Goal: Communication & Community: Answer question/provide support

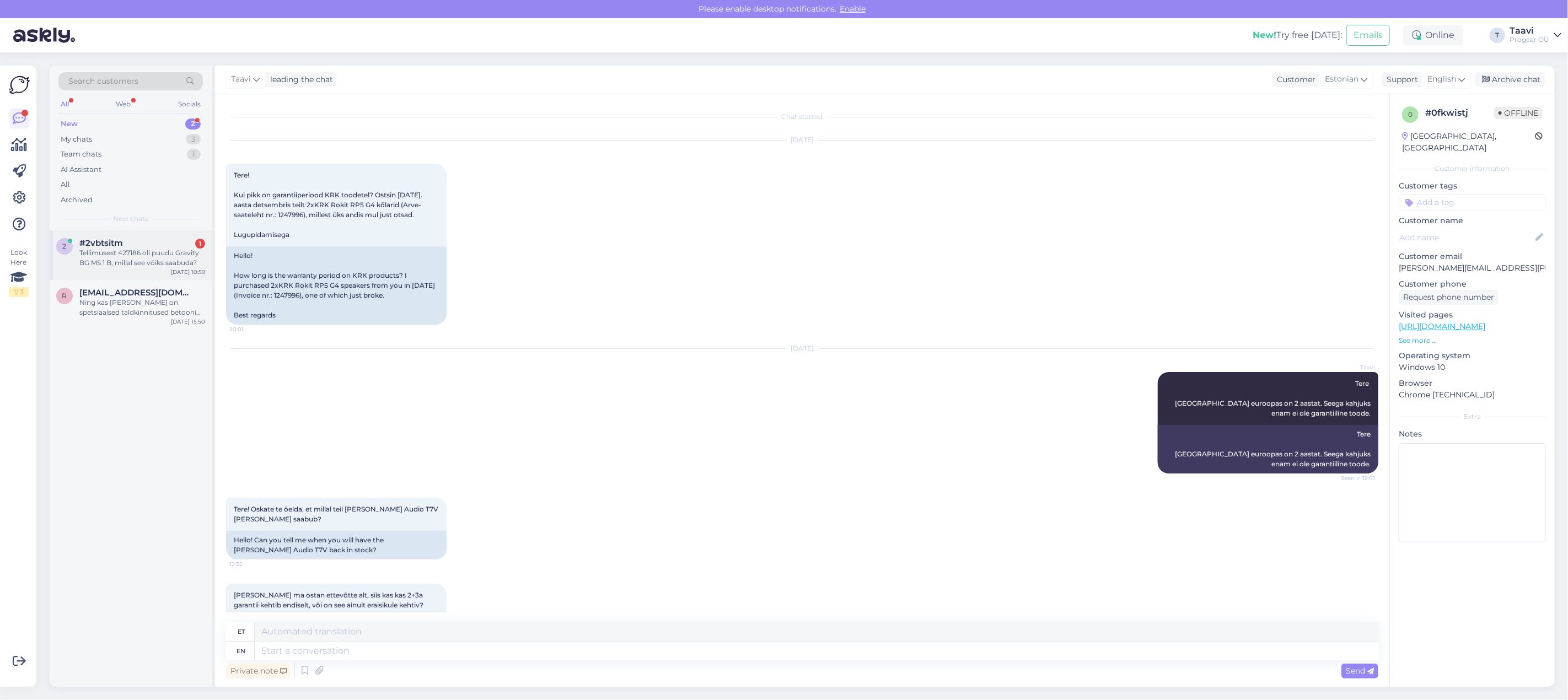
scroll to position [4298, 0]
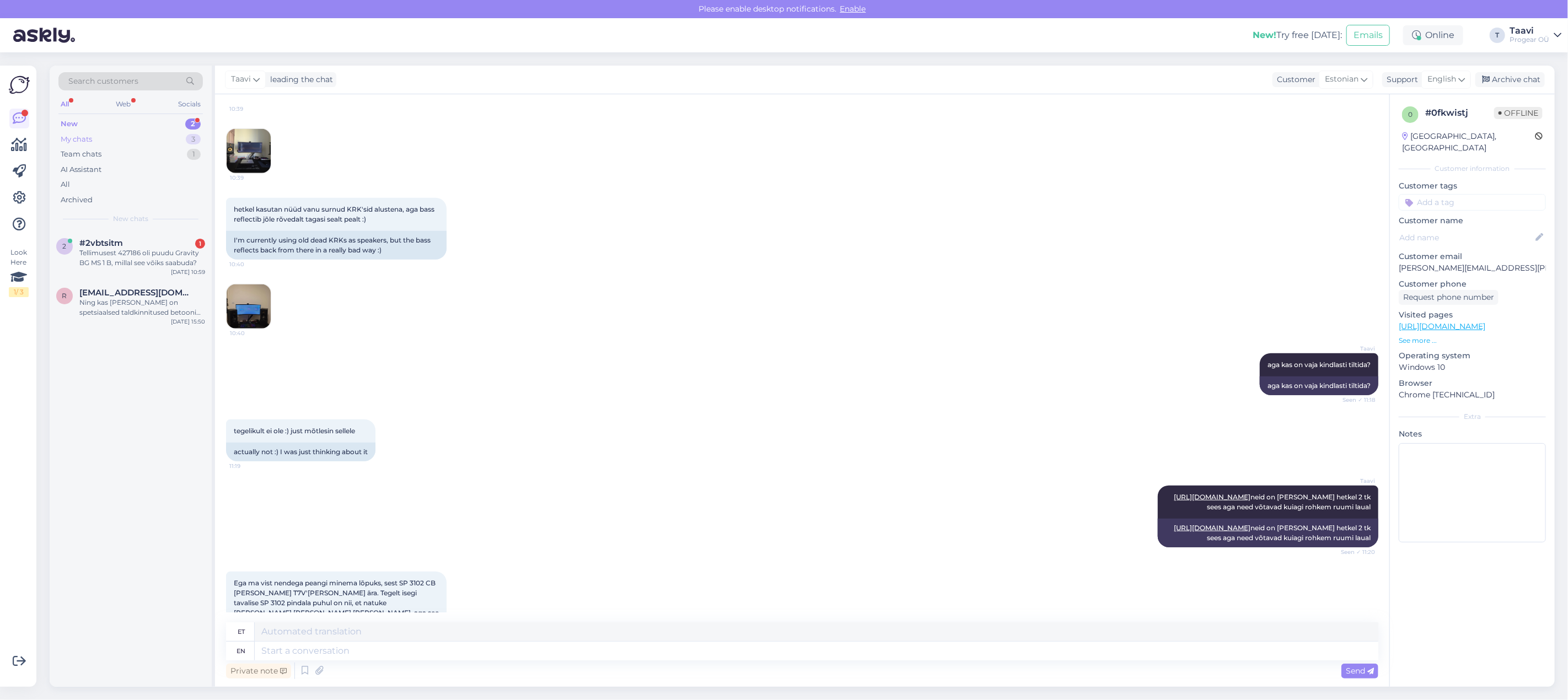
click at [118, 142] on div "My chats 3" at bounding box center [130, 139] width 144 height 15
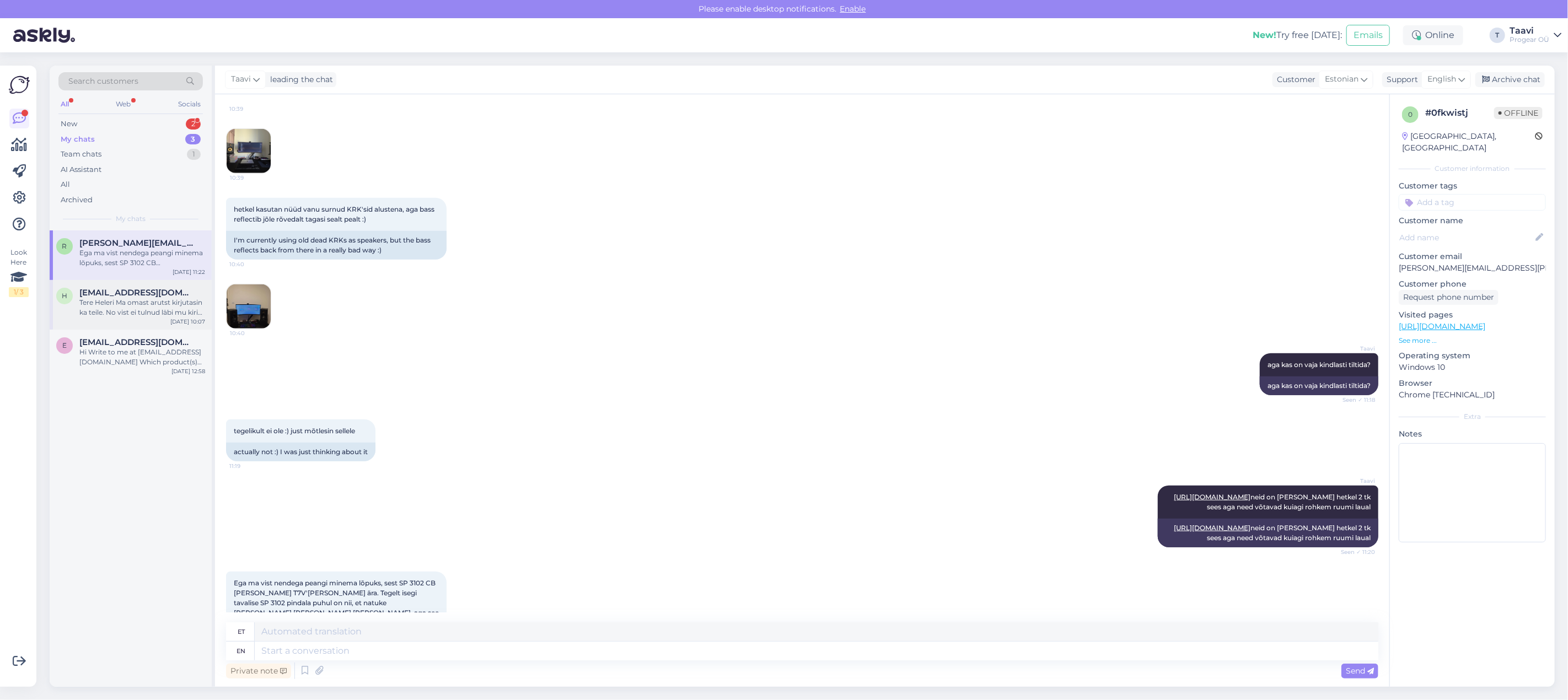
drag, startPoint x: 131, startPoint y: 298, endPoint x: 172, endPoint y: 309, distance: 42.4
click at [130, 298] on div "Tere Heleri Ma omast arutst kirjutasin ka teile. No vist ei tulnud läbi mu kiri…" at bounding box center [142, 308] width 126 height 20
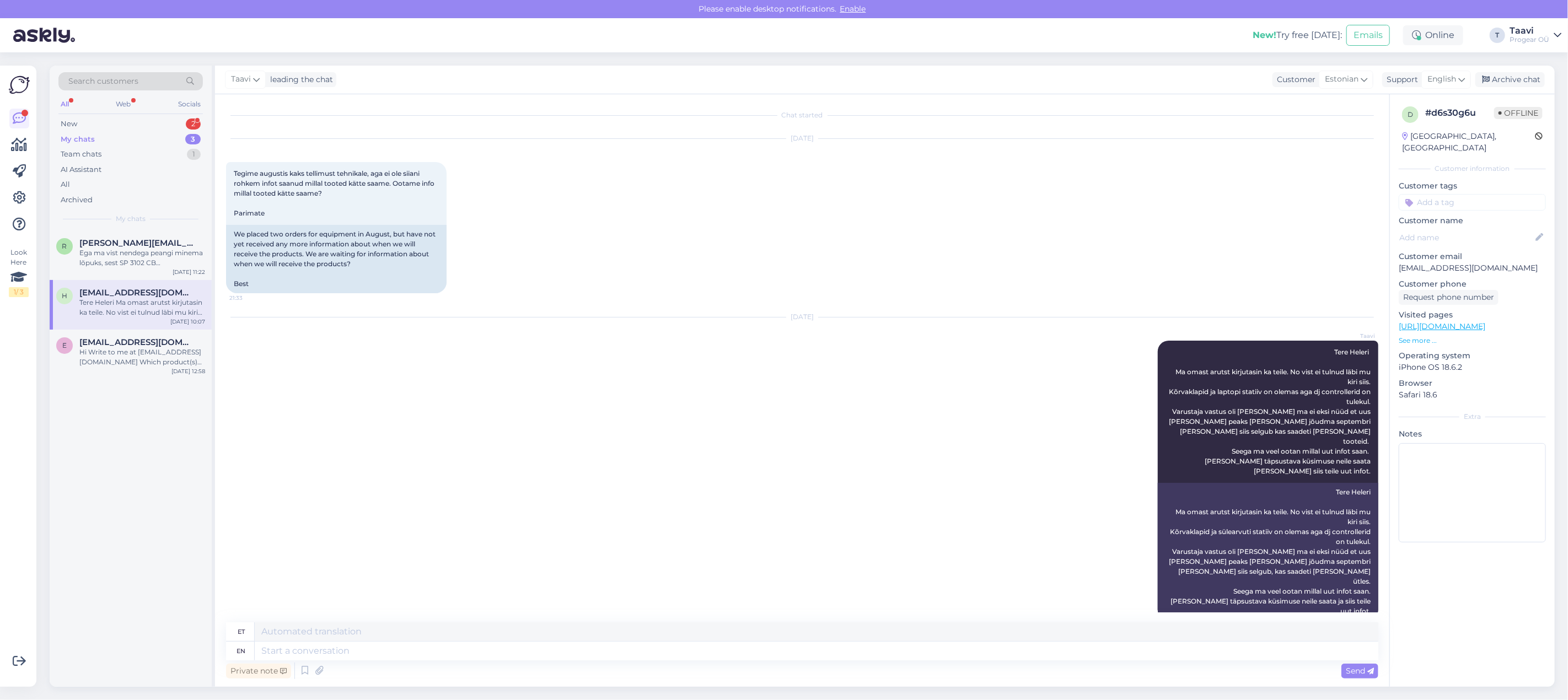
scroll to position [0, 0]
click at [277, 651] on textarea at bounding box center [816, 651] width 1123 height 19
type textarea "[PERSON_NAME]"
type textarea "[PERSON_NAME] vastu"
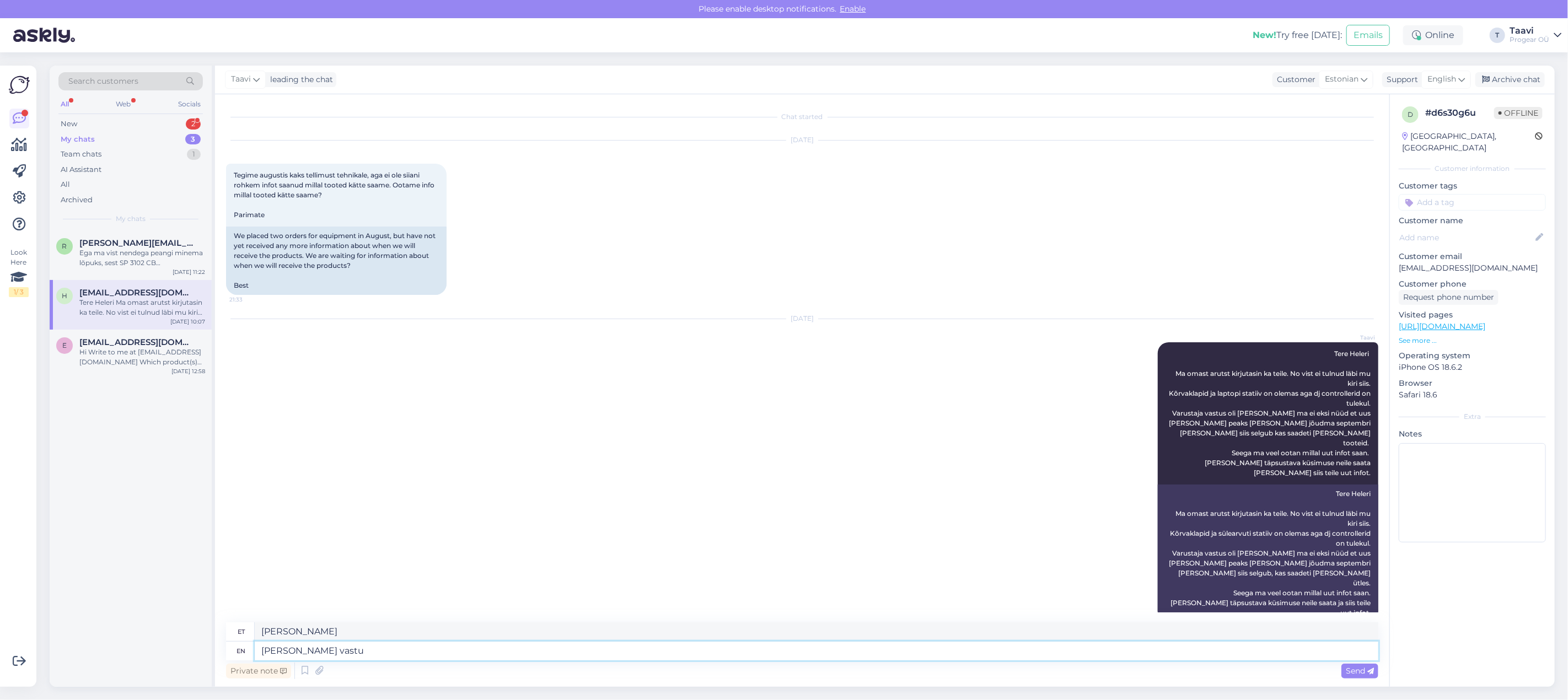
type textarea "[PERSON_NAME] vastu"
type textarea "[PERSON_NAME] vastuseks"
type textarea "[PERSON_NAME] vastuseks fl"
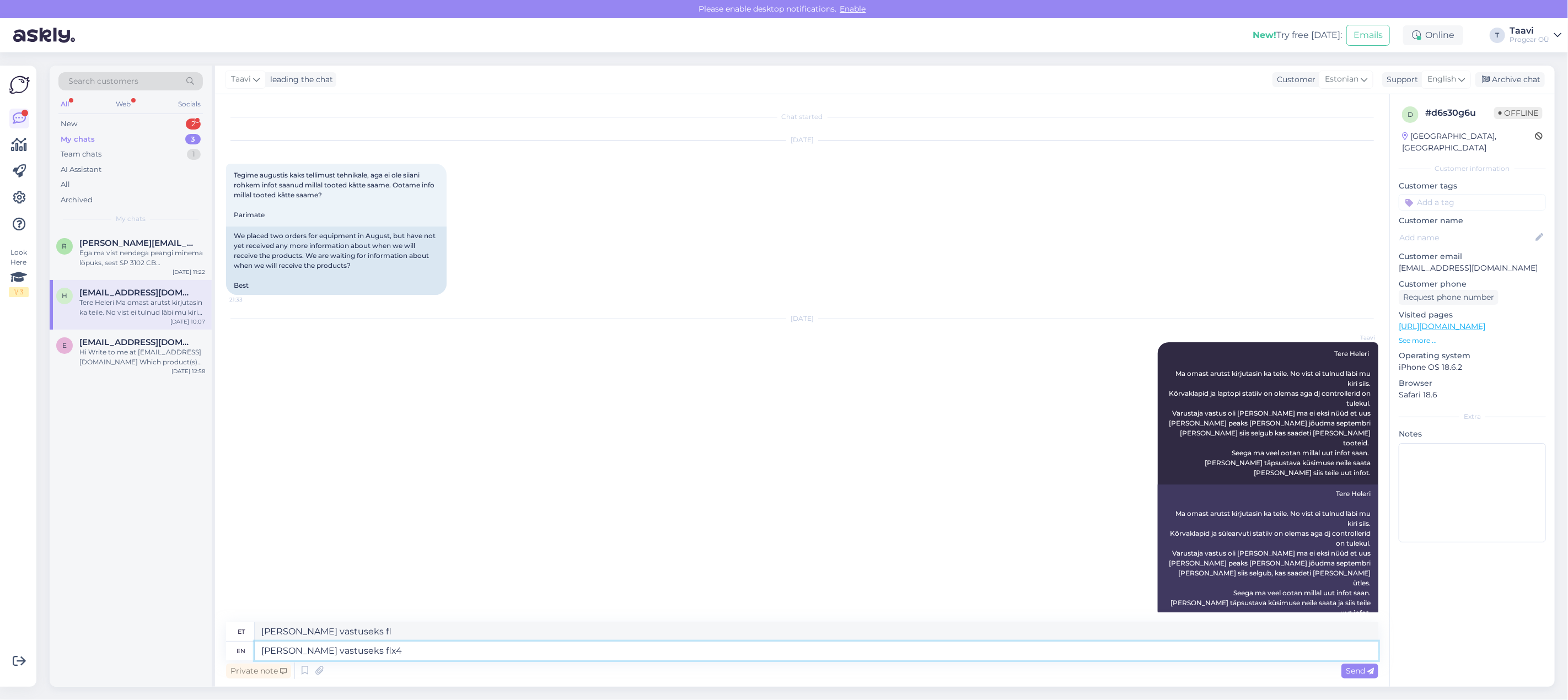
type textarea "[PERSON_NAME] vastuseks flx4 p"
type textarea "[PERSON_NAME] vastuseks flx4"
type textarea "[PERSON_NAME] vastuseks flx4 peaks"
type textarea "[PERSON_NAME] vastuseks flx4 piigid"
type textarea "[PERSON_NAME] vastuseks flx4 peaks iisn"
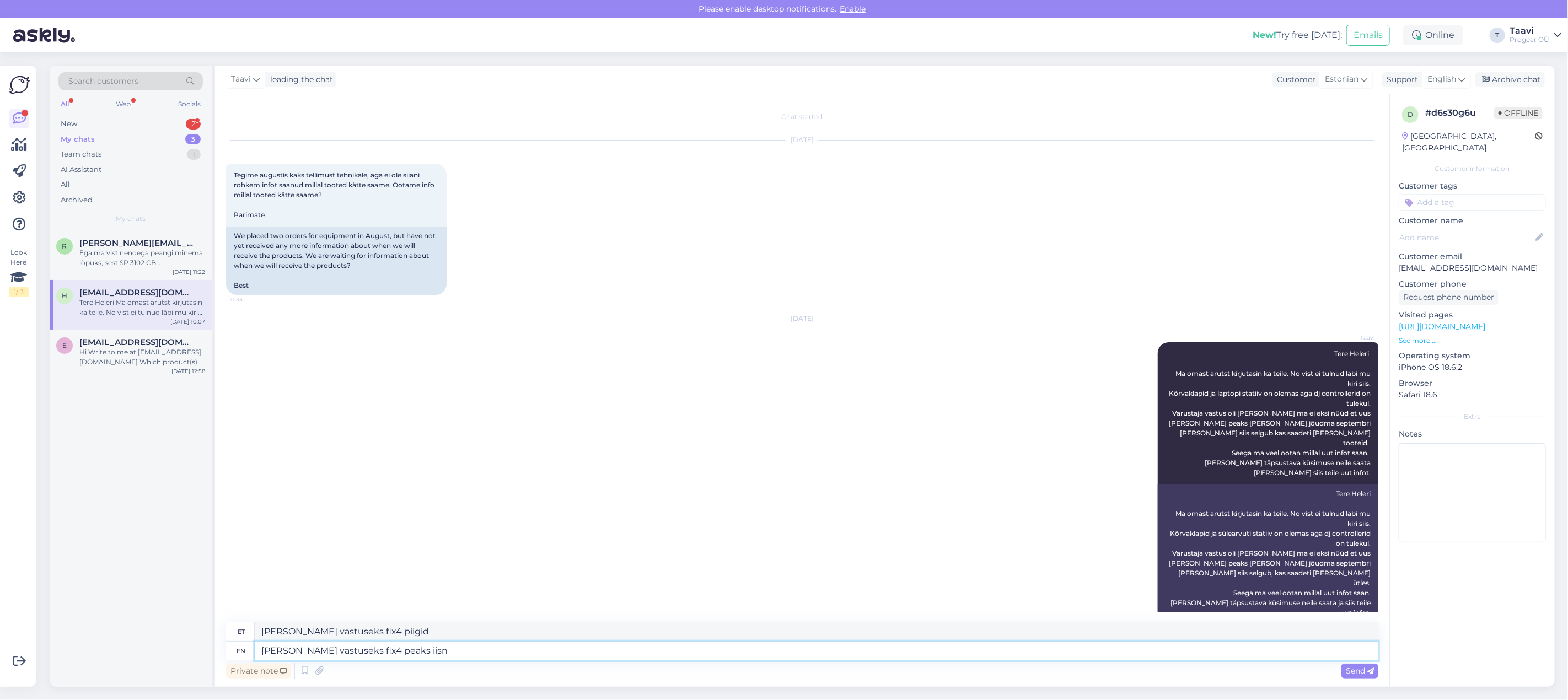
type textarea "[PERSON_NAME] vastuseks flx4 peaks iisn"
type textarea "[PERSON_NAME] vastuseks flx4 peaks iisn lähipäevil"
type textarea "[PERSON_NAME] vastuseks flx4 peaks iisn lähipäevil t"
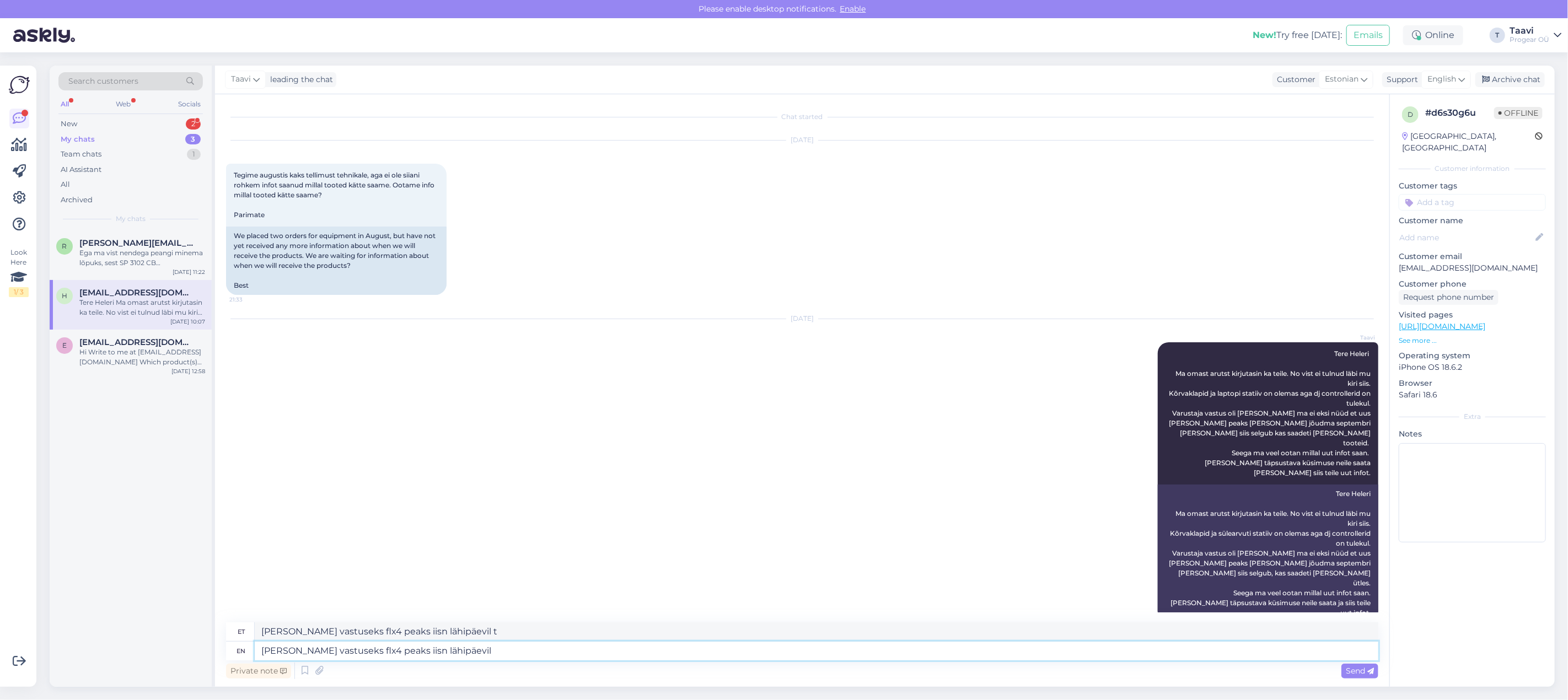
type textarea "[PERSON_NAME] vastuseks flx4 peaks iisn lähipäevil s"
type textarea "[PERSON_NAME] vastuseks flx4 peaks iisn lähipäevil"
type textarea "[PERSON_NAME] vastuseks flx4 peaks iisn lähipäevil saabuma a"
type textarea "[PERSON_NAME] vastuseks flx4 peaks iisn lähipäevil saabuma"
type textarea "[PERSON_NAME] vastuseks flx4 peaks iisn lähipäevil saabuma aga"
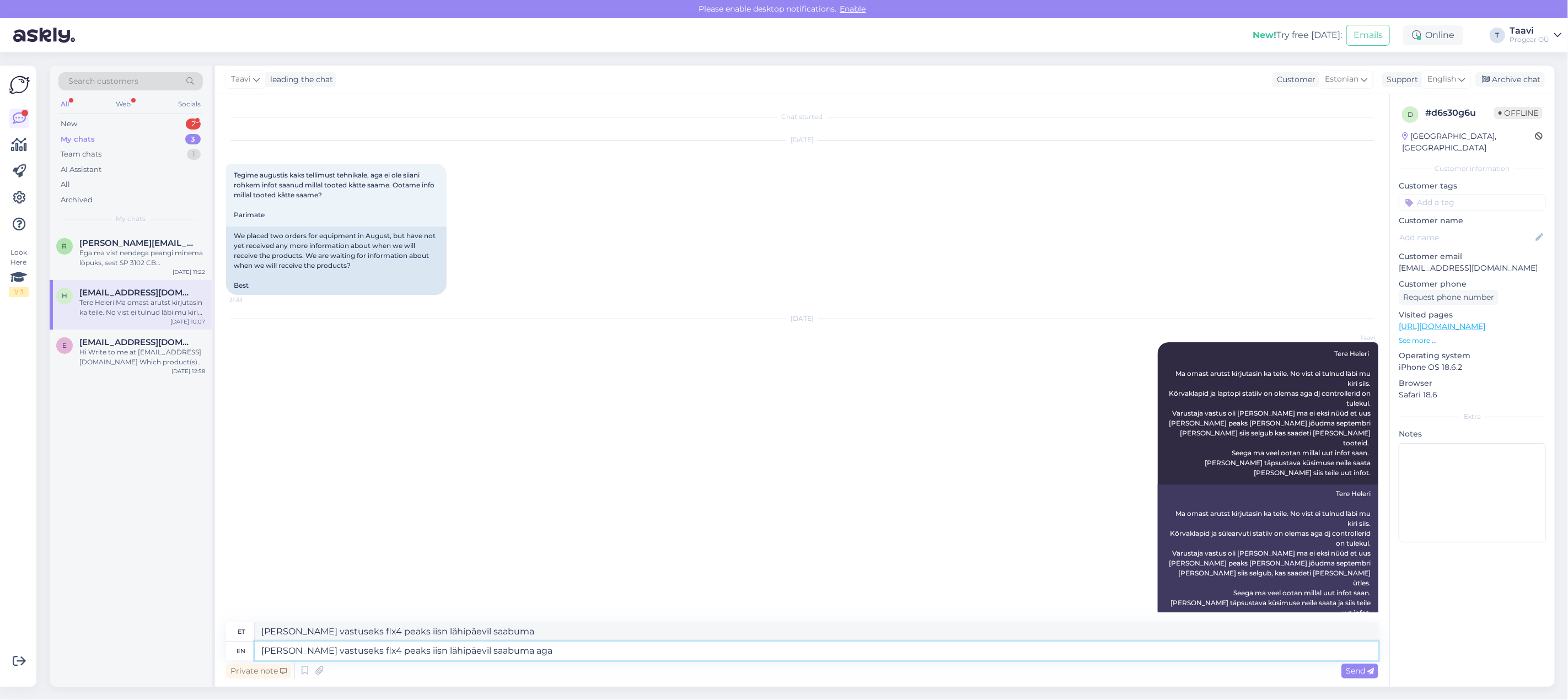
type textarea "[PERSON_NAME] vastuseks flx4 peaks iisn lähipäevil saabuma aga"
type textarea "[PERSON_NAME] vastuseks flx4 peaks iisn lähipäevil saabuma aga rx"
type textarea "[PERSON_NAME] vastuseks flx4 peaks iisn lähipäevil saabuma aga r"
type textarea "[PERSON_NAME] vastuseks flx4 peaks iisn lähipäevil saabuma aga rx3-ga l"
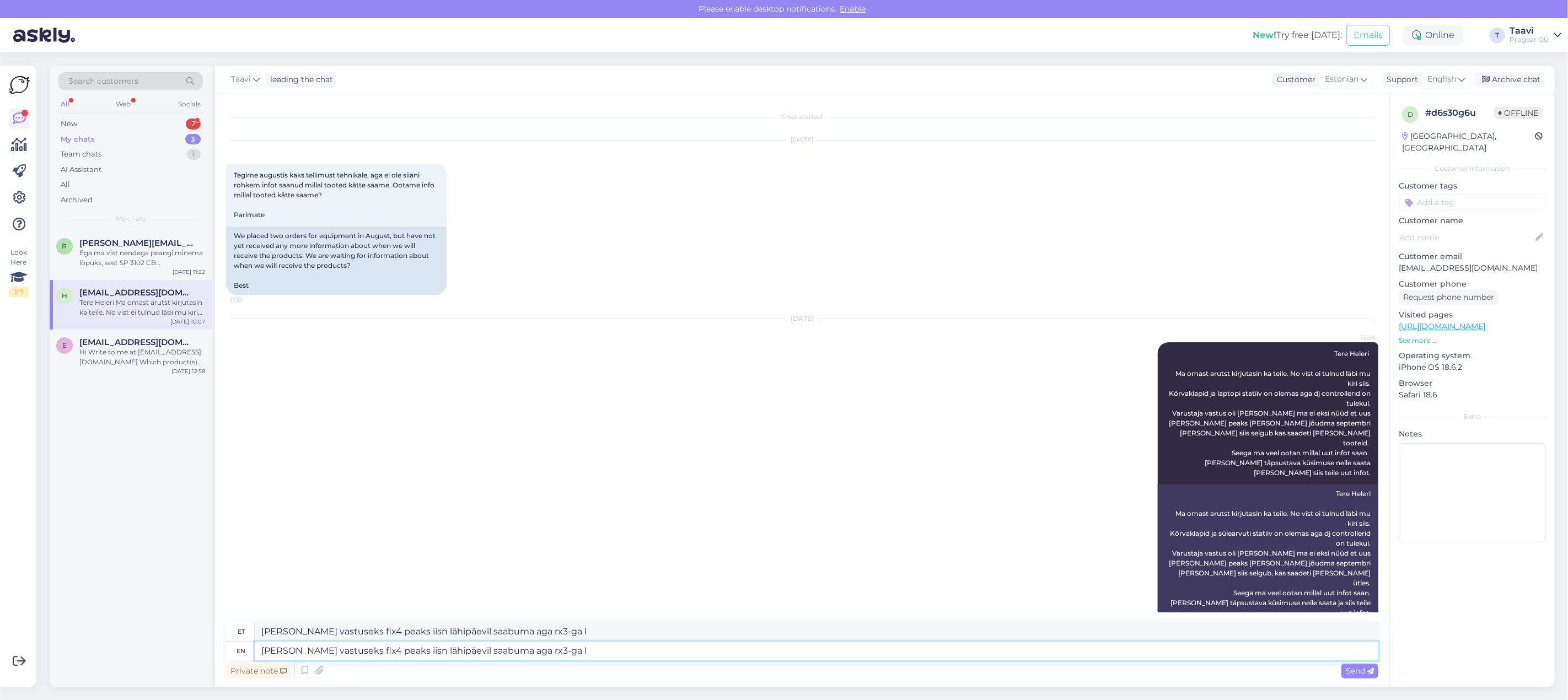
type textarea "[PERSON_NAME] vastuseks flx4 peaks iisn lähipäevil saabuma aga rx3-ga"
type textarea "[PERSON_NAME] vastuseks flx4 peaks iisn lähipäevil saabuma aga rx3-ga ei t"
type textarea "[PERSON_NAME] vastuseks flx4 peaks iisn lähipäevil saabuma aga rx3-ga ei"
type textarea "[PERSON_NAME] vastuseks flx4 peaks iisn lähipäevil saabuma aga rx3-ga ei tulnud"
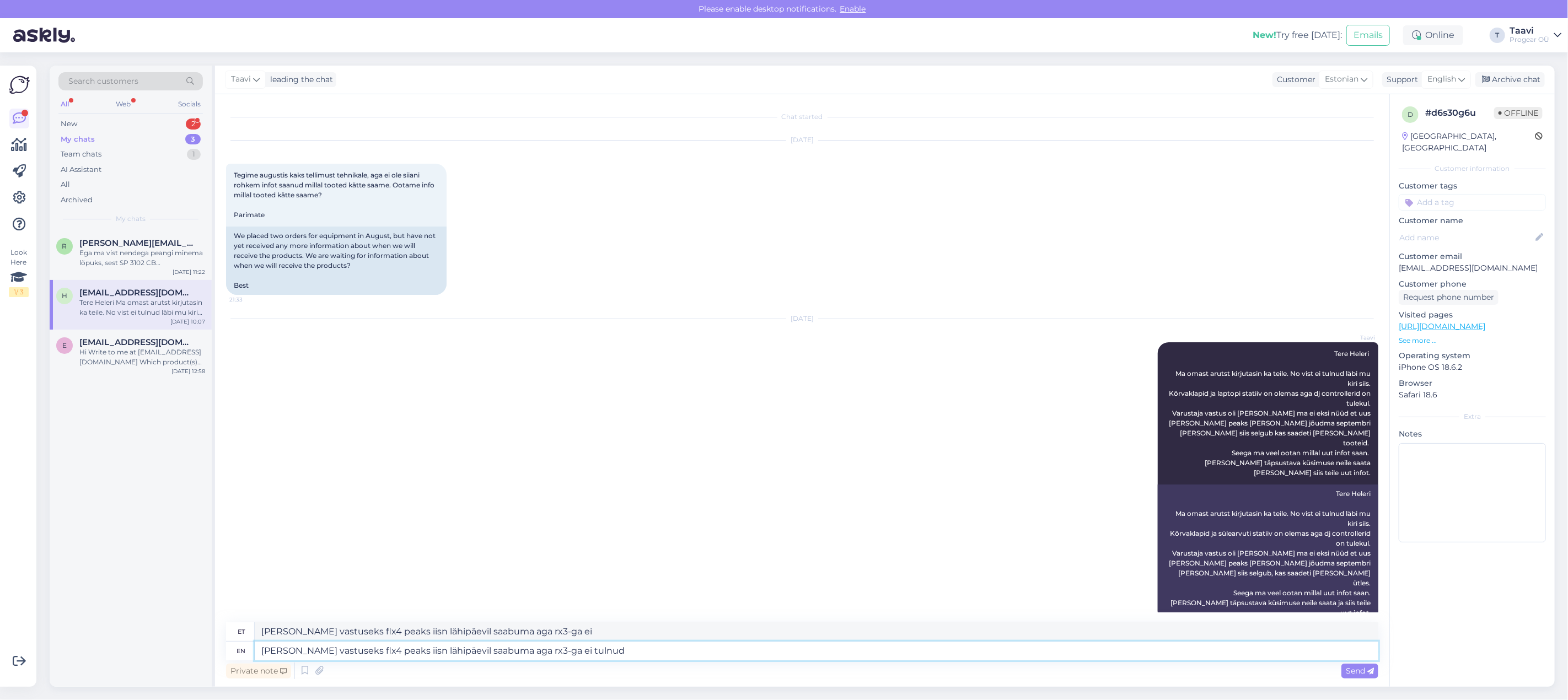
type textarea "[PERSON_NAME] vastuseks flx4 peaks iisn lähipäevil saabuma aga rx3-ga ei tulnud"
type textarea "[PERSON_NAME] vastuseks flx4 peaks iisn lähipäevil saabuma aga rx3-ga ei tulnud…"
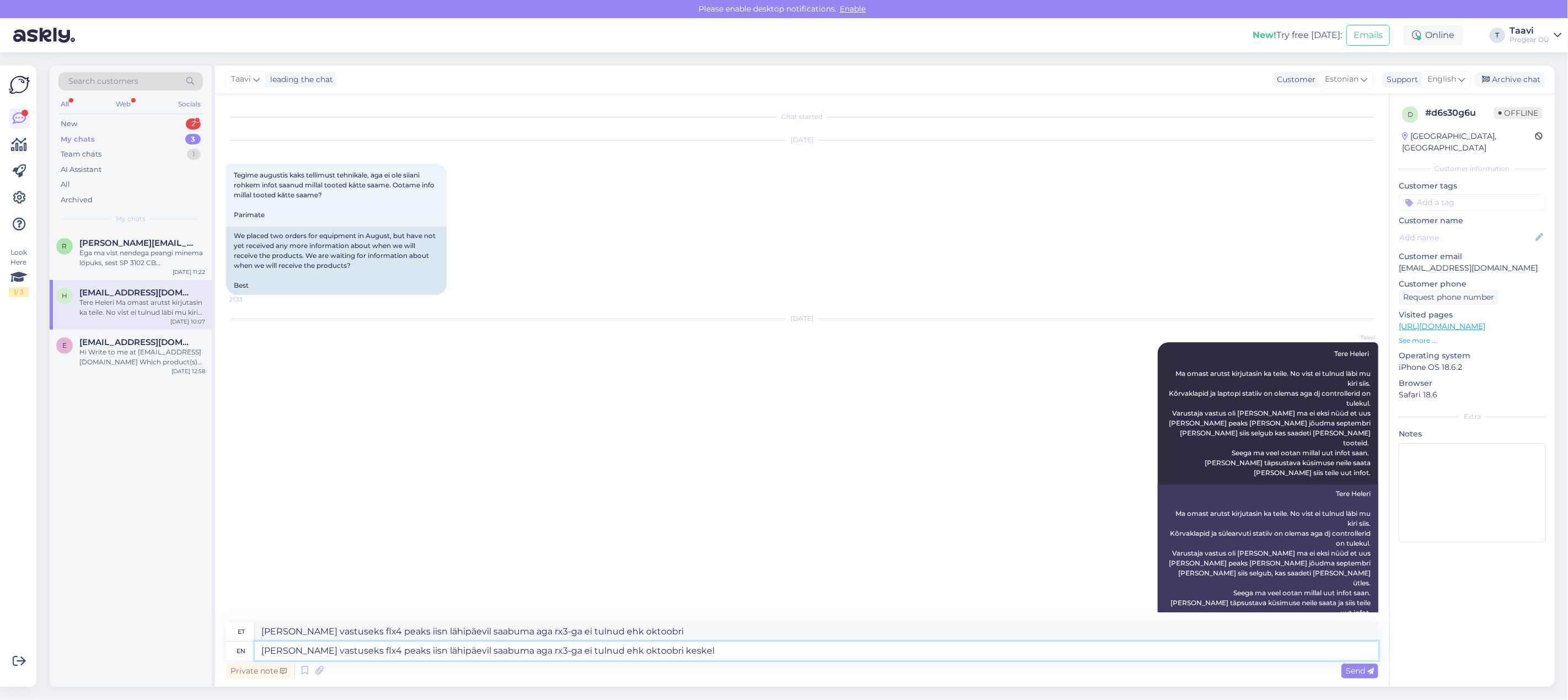
type textarea "[PERSON_NAME] vastuseks flx4 peaks iisn lähipäevil saabuma aga rx3-ga ei tulnud…"
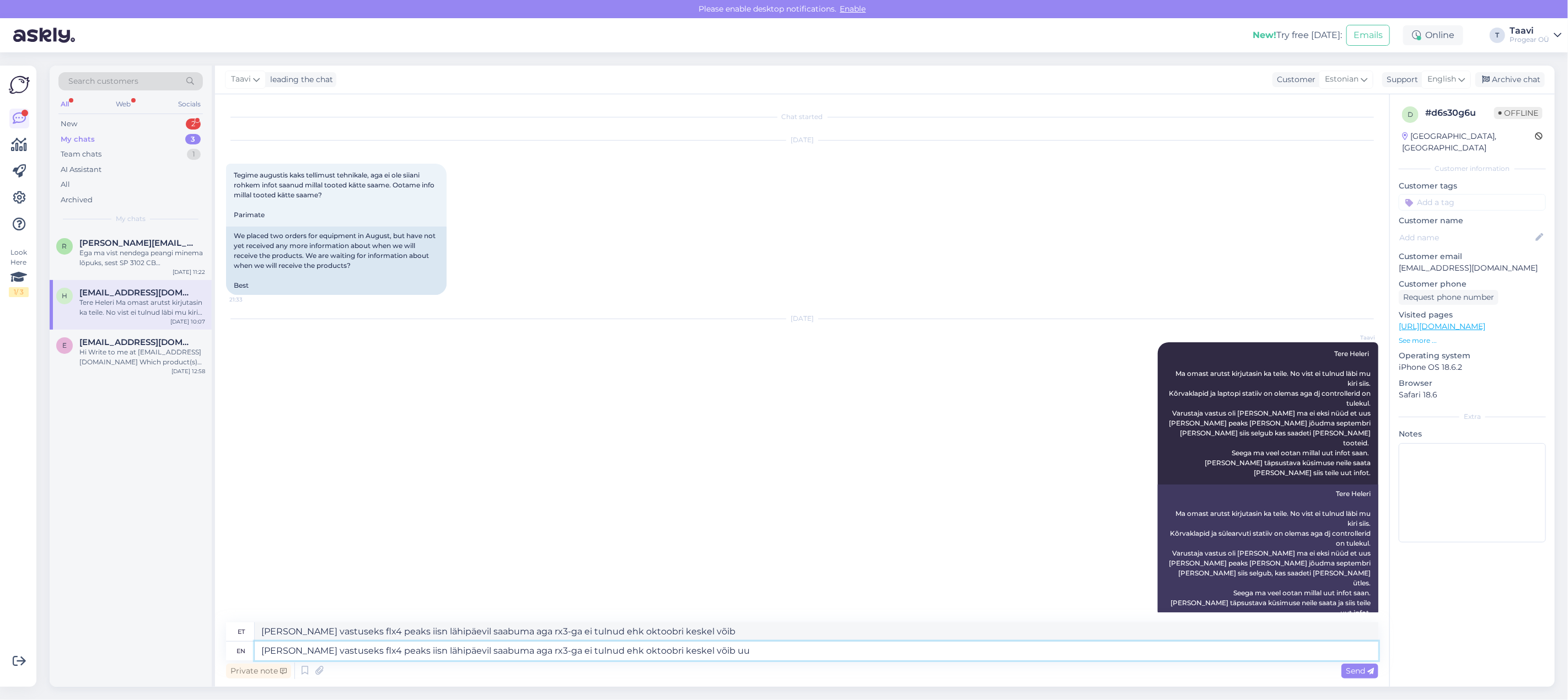
type textarea "[PERSON_NAME] vastuseks flx4 peaks iisn lähipäevil saabuma aga rx3-ga ei tulnud…"
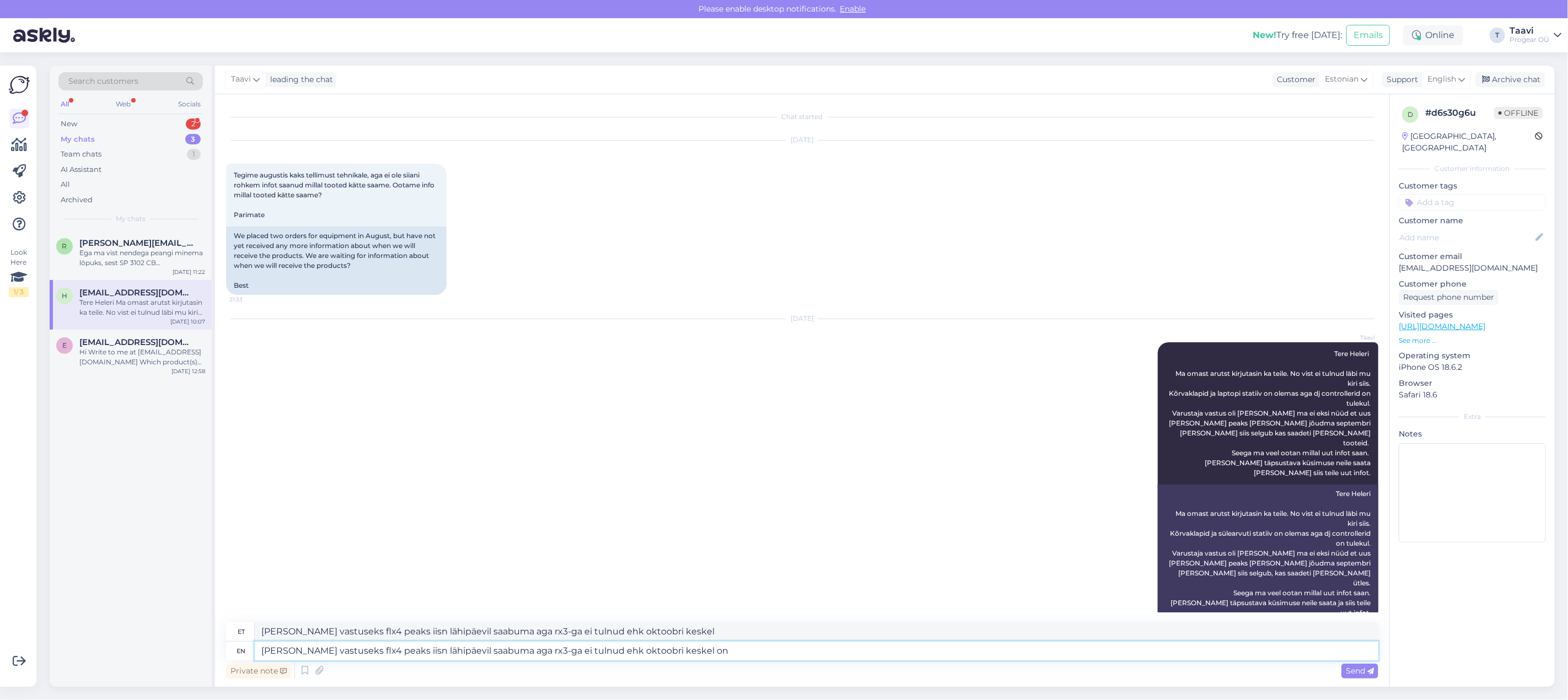
type textarea "[PERSON_NAME] vastuseks flx4 peaks iisn lähipäevil saabuma aga rx3-ga ei tulnud…"
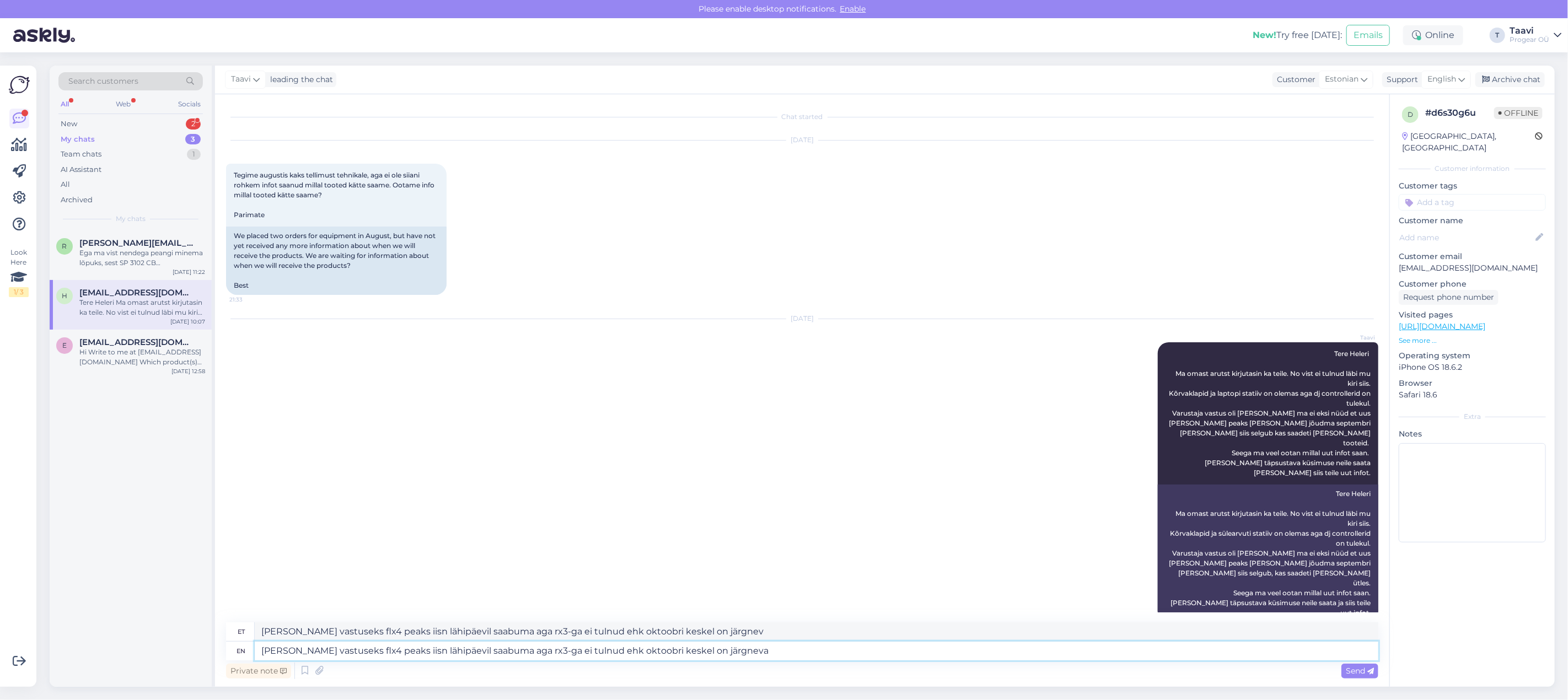
type textarea "[PERSON_NAME] vastuseks flx4 peaks iisn lähipäevil saabuma aga rx3-ga ei tulnud…"
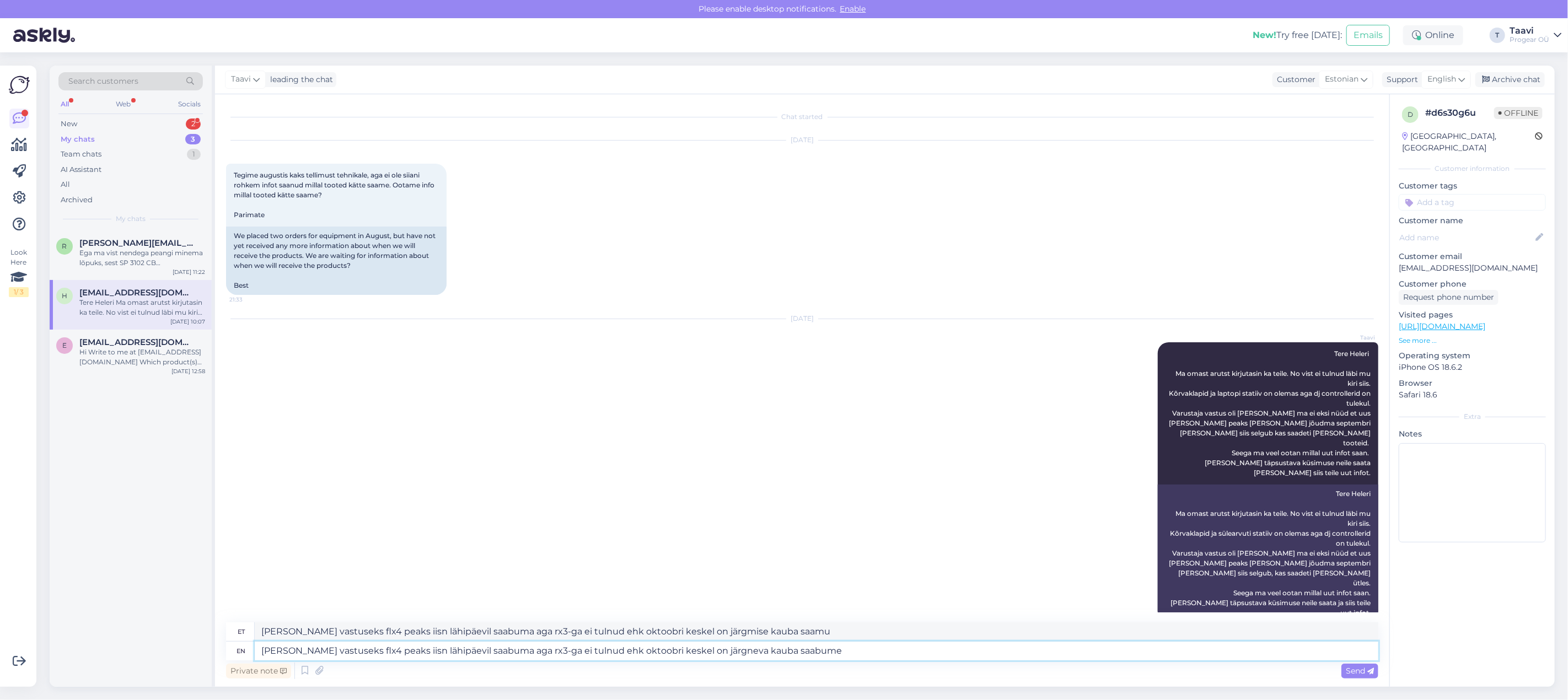
type textarea "[PERSON_NAME] vastuseks flx4 peaks iisn lähipäevil saabuma aga rx3-ga ei tulnud…"
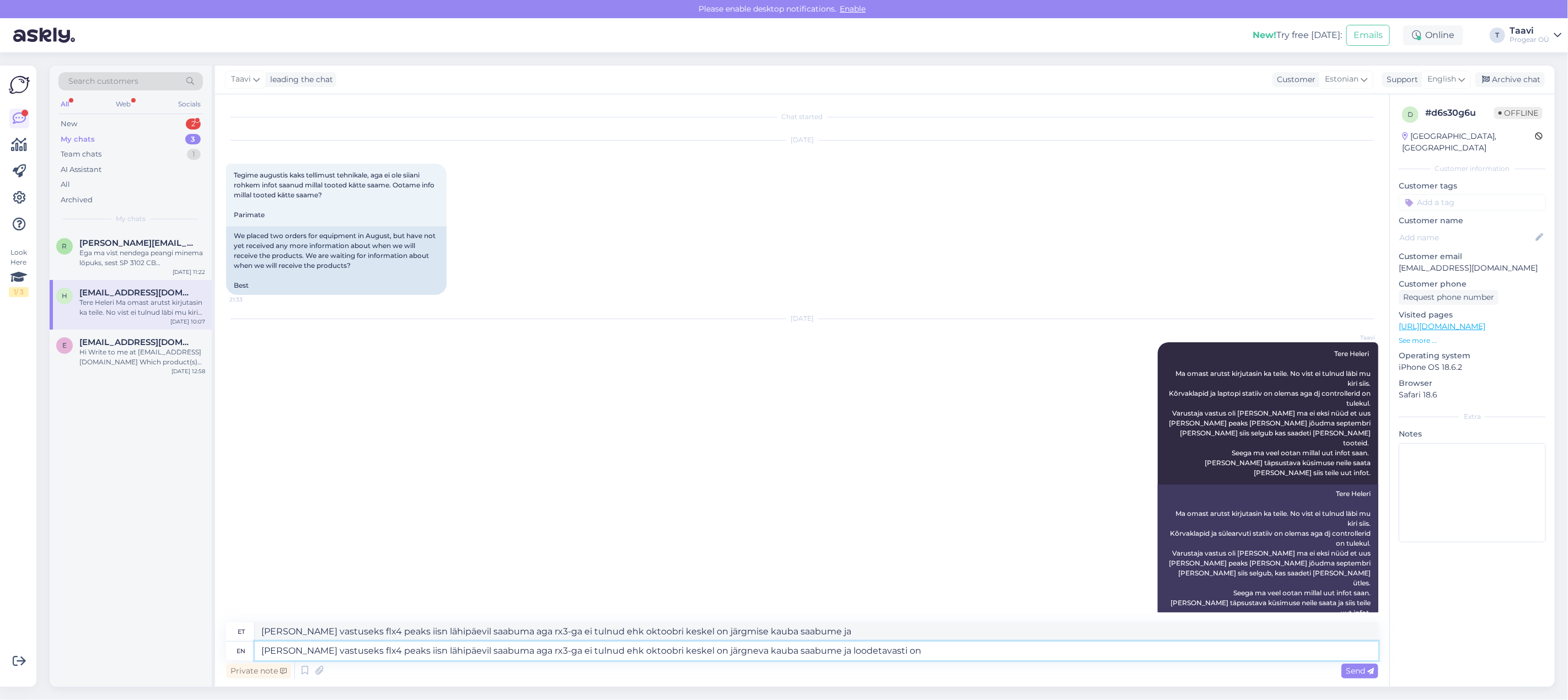
type textarea "[PERSON_NAME] vastuseks flx4 peaks iisn lähipäevil saabuma aga rx3-ga ei tulnud…"
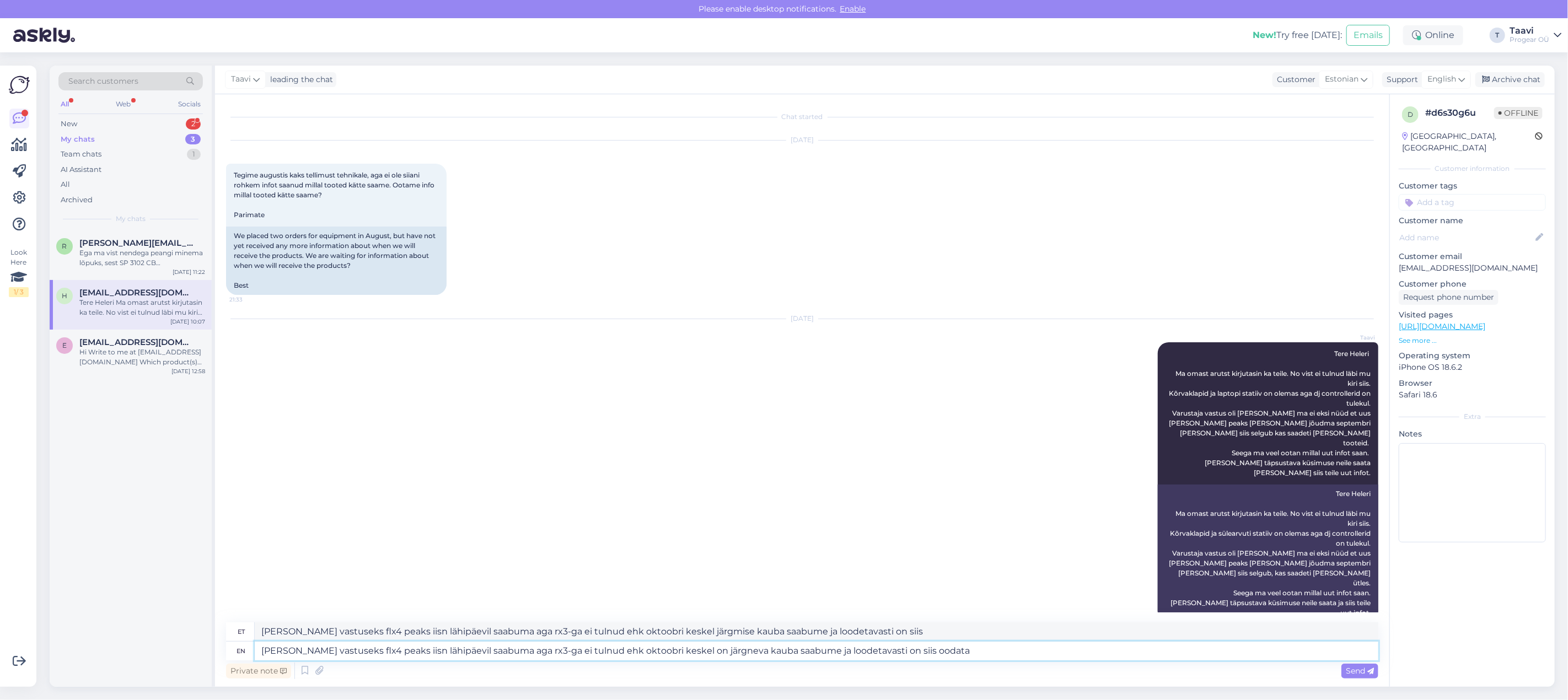
type textarea "[PERSON_NAME] vastuseks flx4 peaks iisn lähipäevil saabuma aga rx3-ga ei tulnud…"
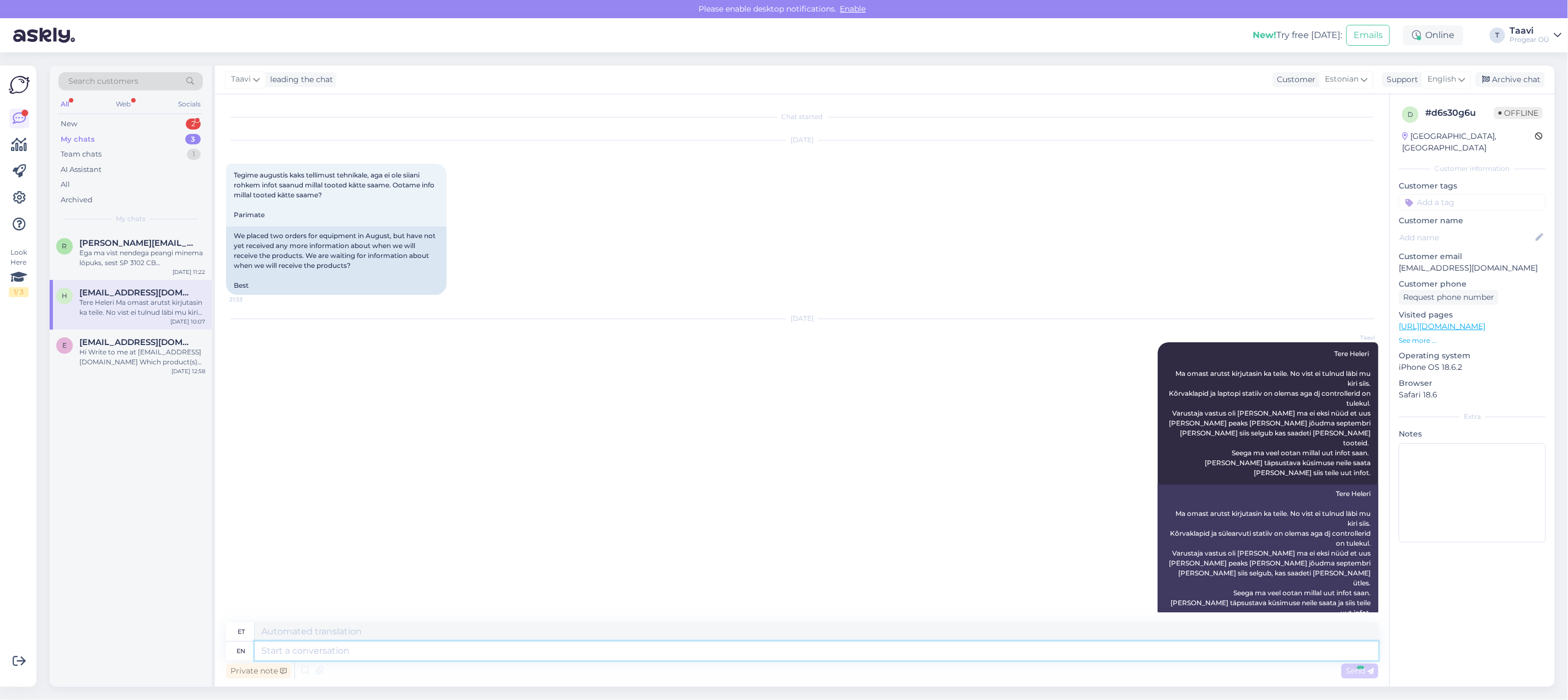
scroll to position [108, 0]
